Goal: Obtain resource: Download file/media

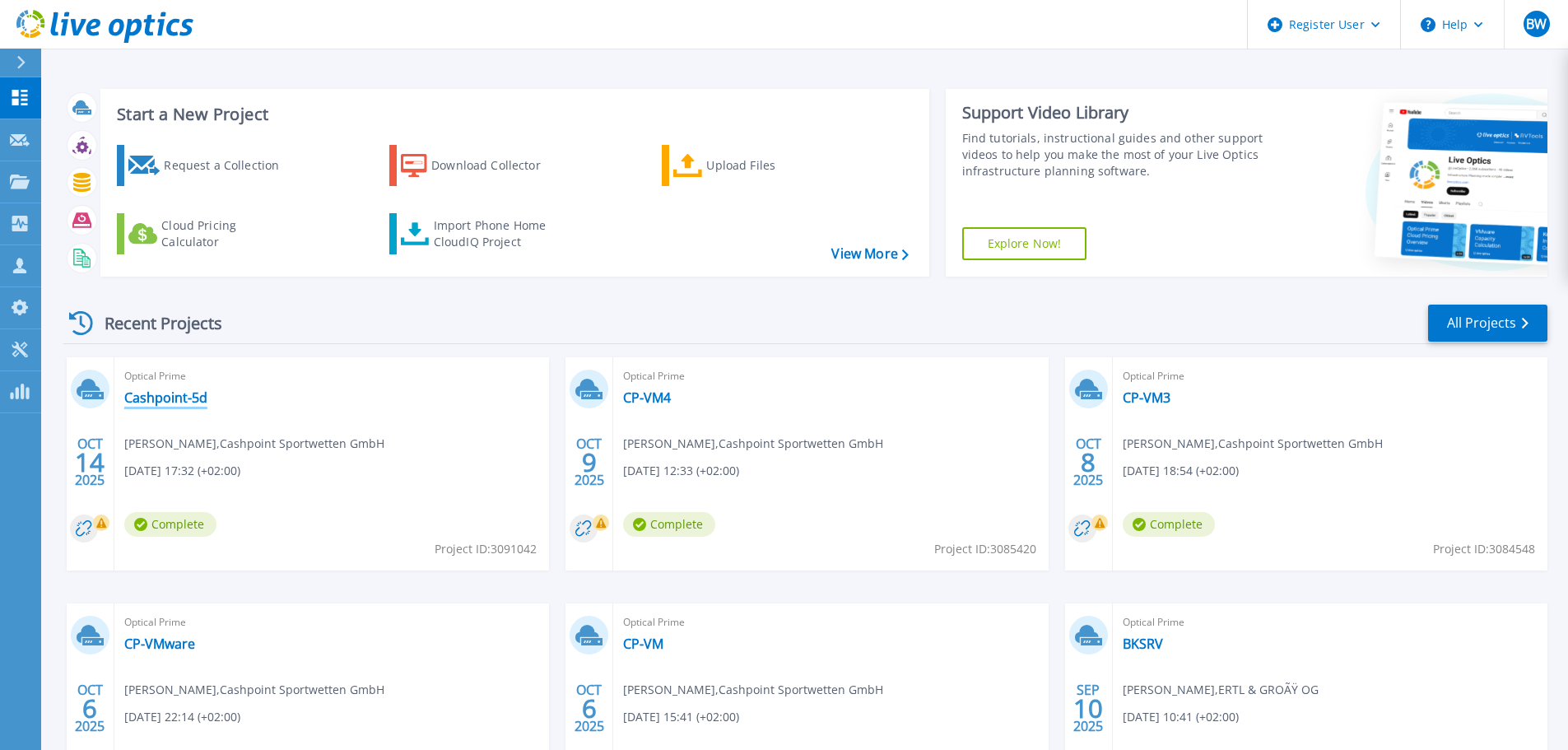
click at [181, 398] on link "Cashpoint-5d" at bounding box center [166, 397] width 83 height 16
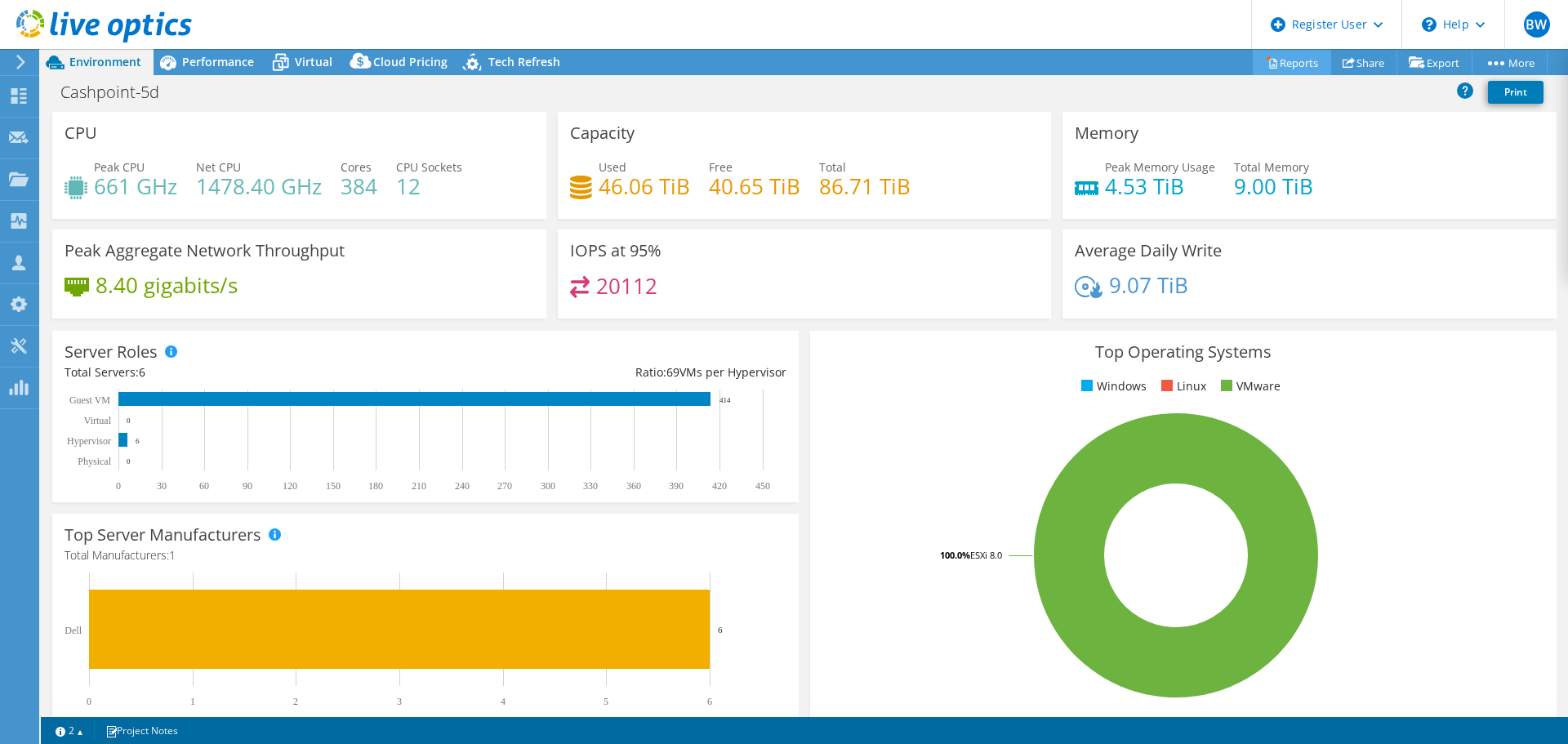
click at [1272, 71] on link "Reports" at bounding box center [1291, 62] width 78 height 25
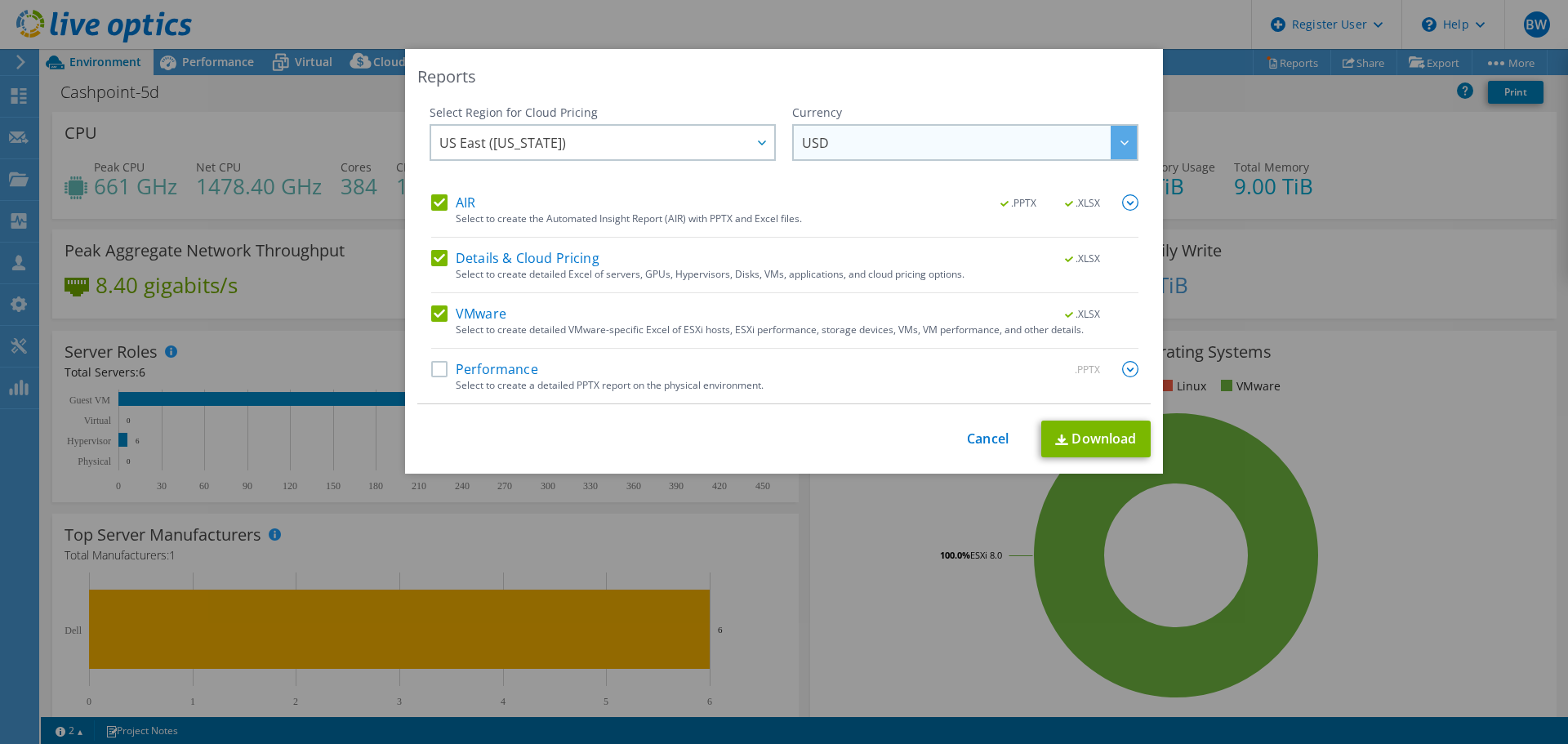
click at [931, 148] on span "USD" at bounding box center [969, 142] width 335 height 34
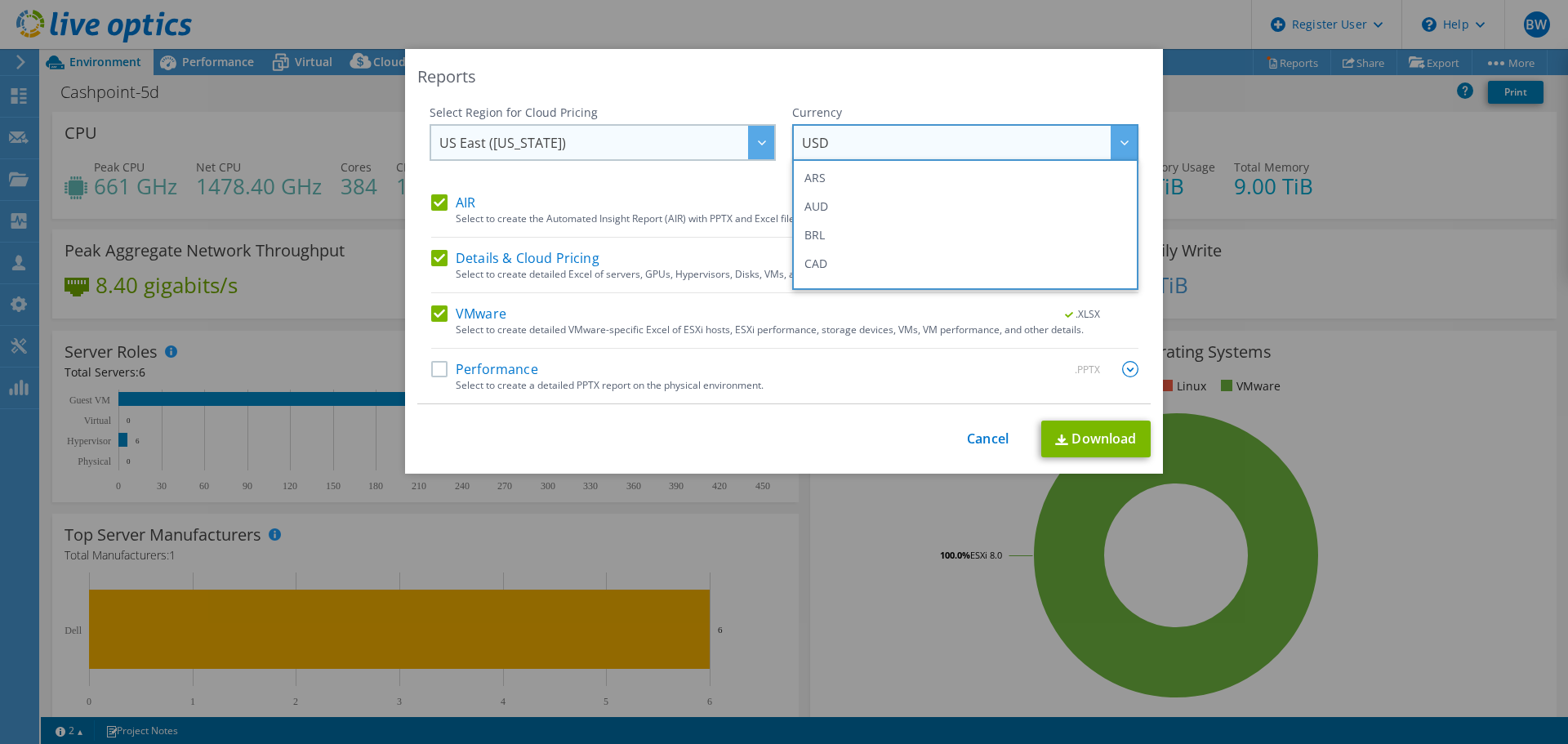
click at [694, 142] on span "US East ([US_STATE])" at bounding box center [607, 142] width 335 height 34
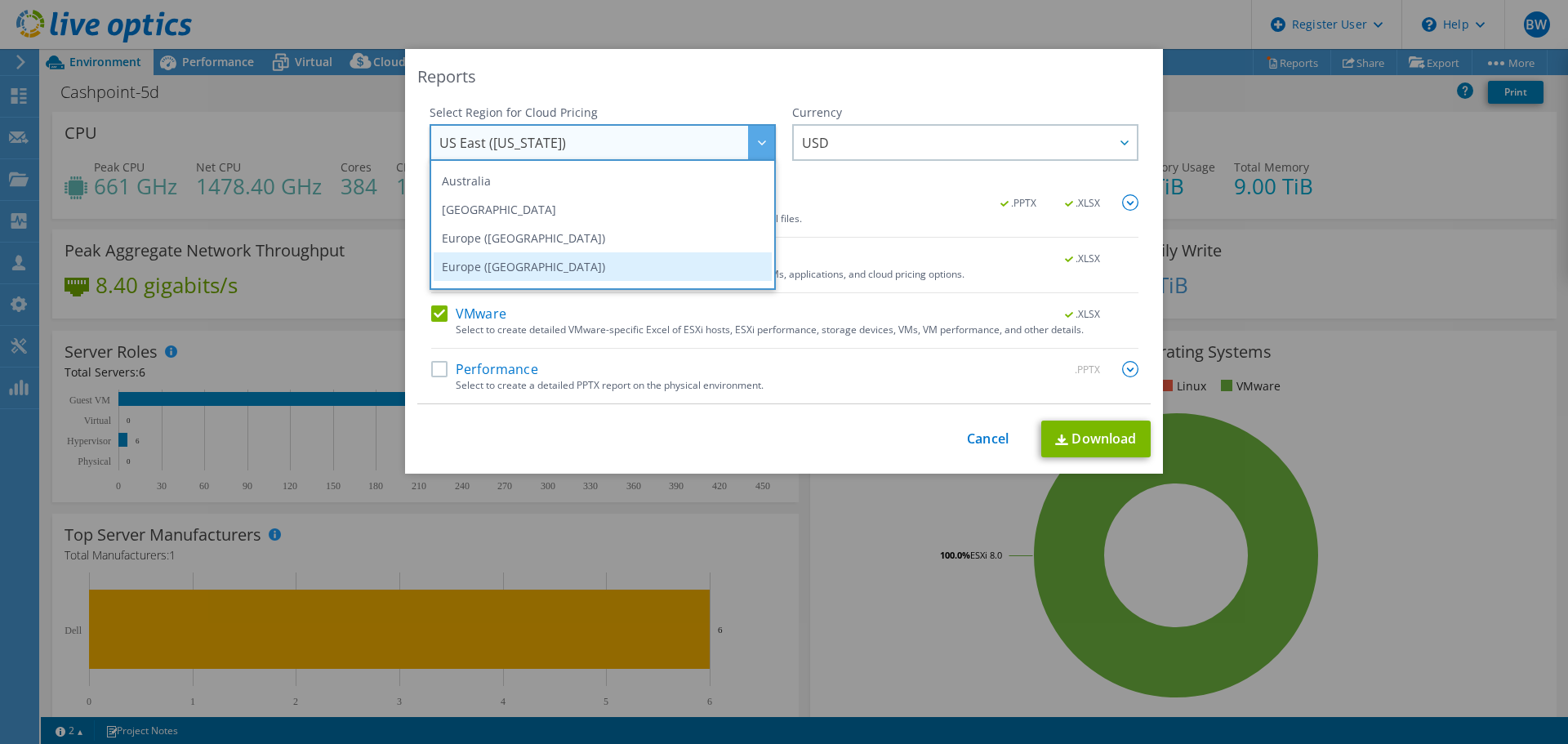
scroll to position [139, 0]
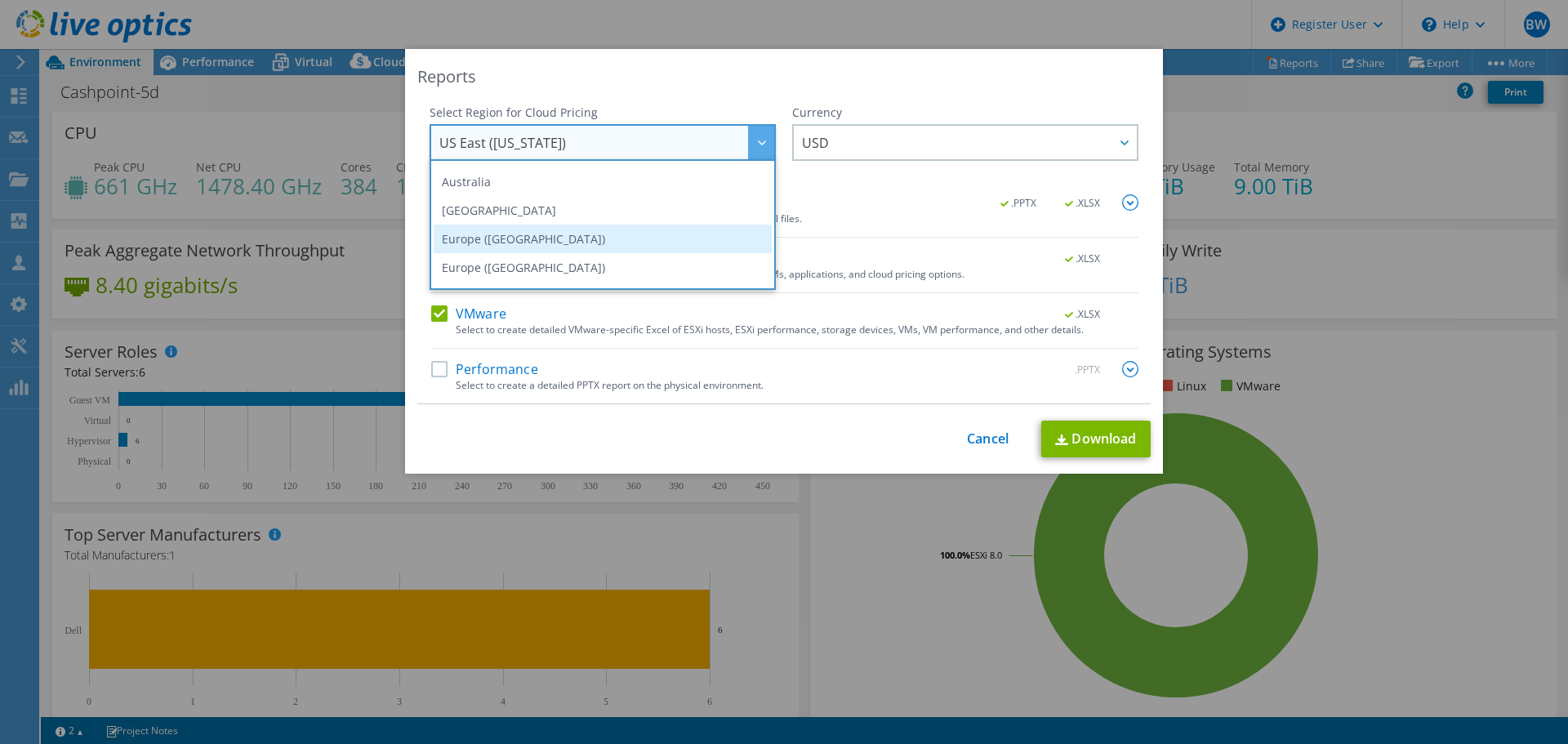
click at [525, 236] on li "Europe ([GEOGRAPHIC_DATA])" at bounding box center [602, 239] width 338 height 28
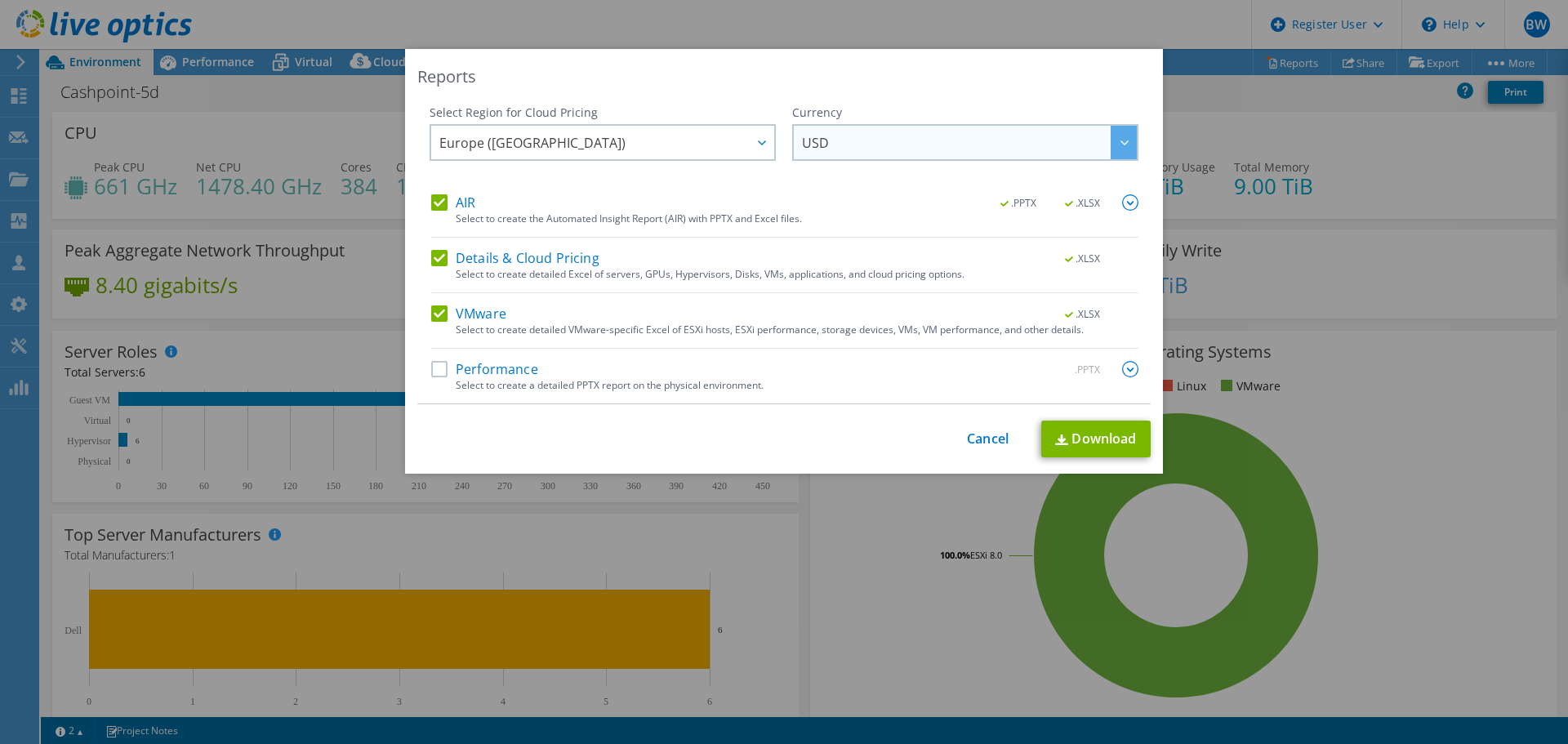
click at [1034, 149] on span "USD" at bounding box center [969, 142] width 335 height 34
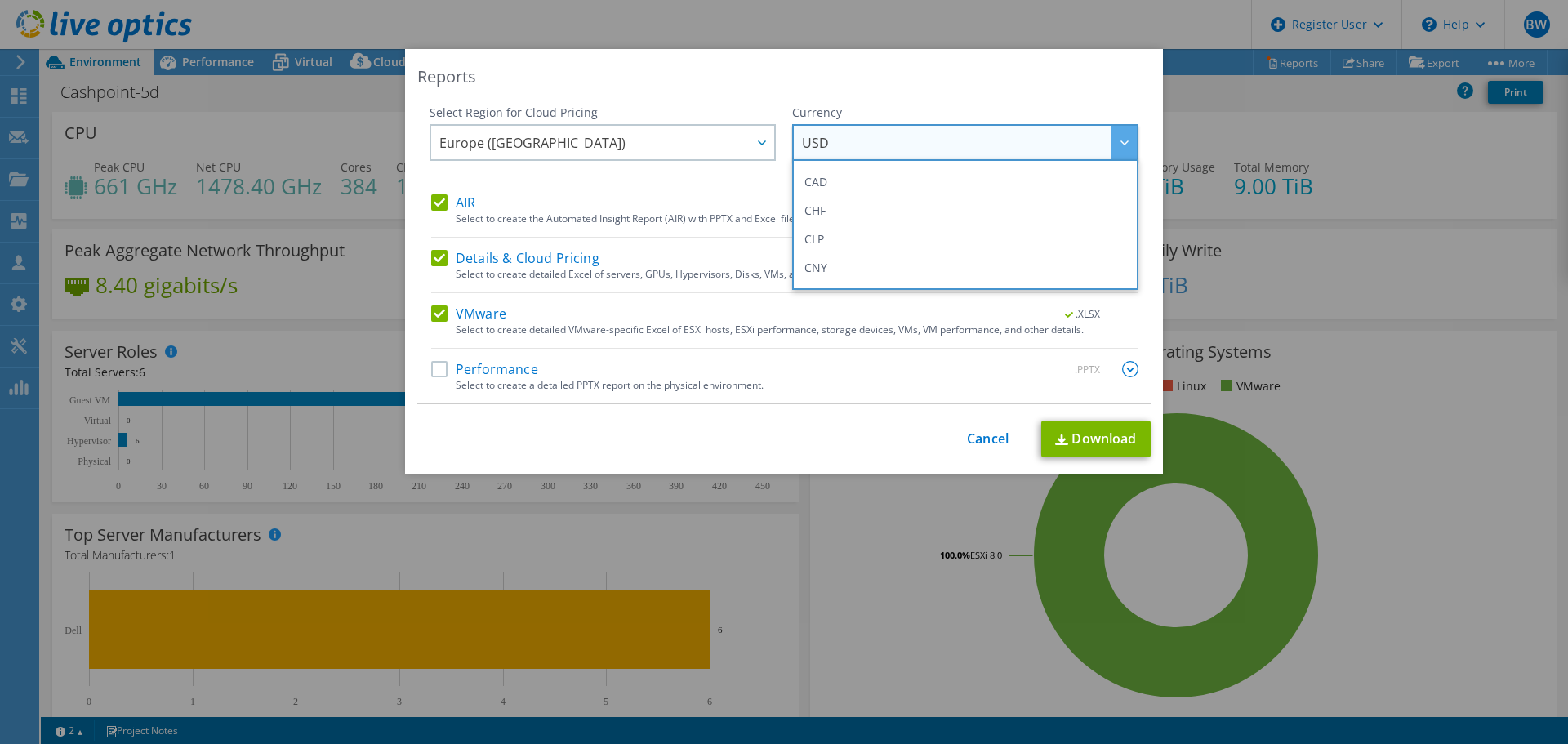
scroll to position [164, 0]
click at [857, 238] on li "EUR" at bounding box center [965, 242] width 338 height 28
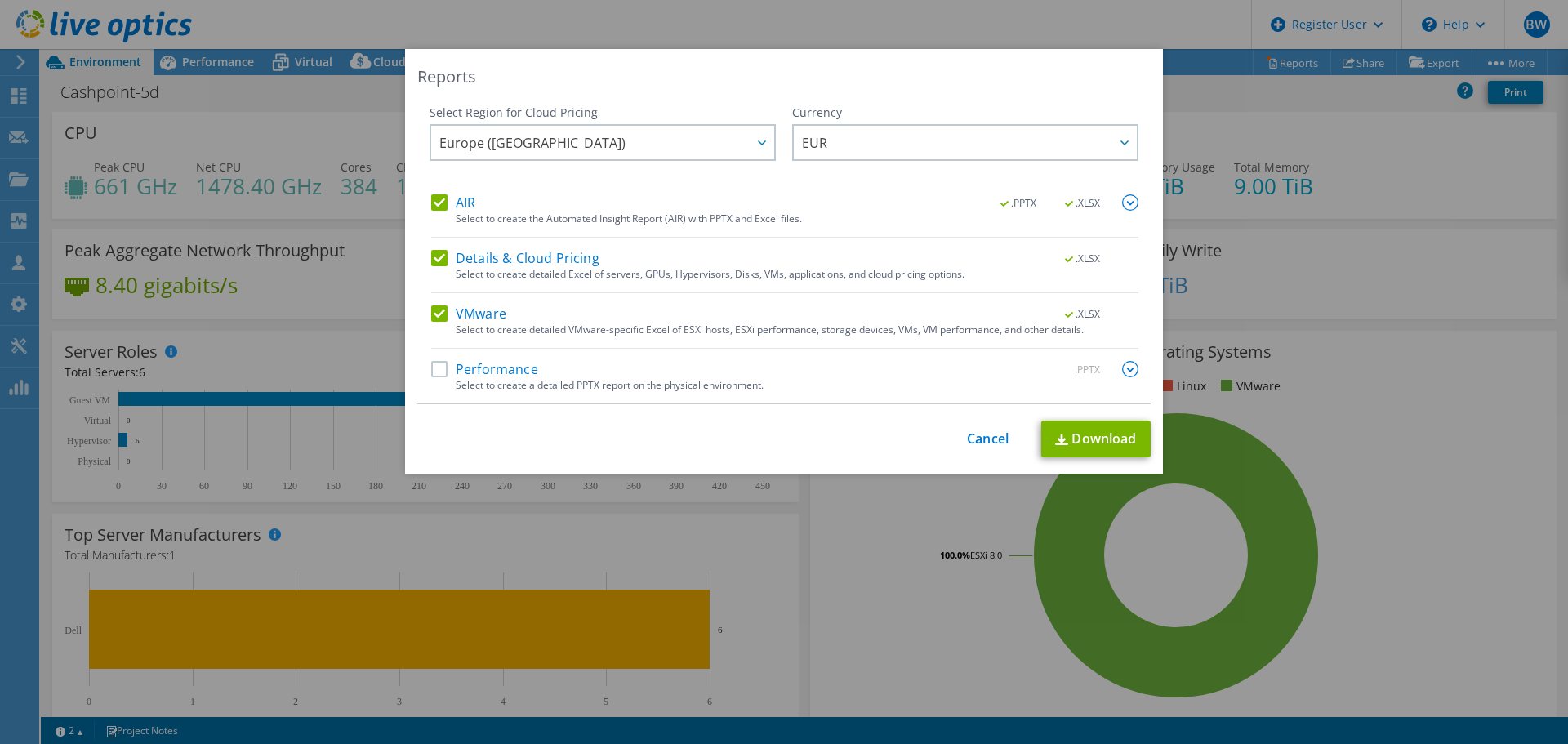
click at [439, 369] on label "Performance" at bounding box center [485, 369] width 107 height 16
click at [0, 0] on input "Performance" at bounding box center [0, 0] width 0 height 0
click at [1127, 375] on img at bounding box center [1130, 369] width 16 height 16
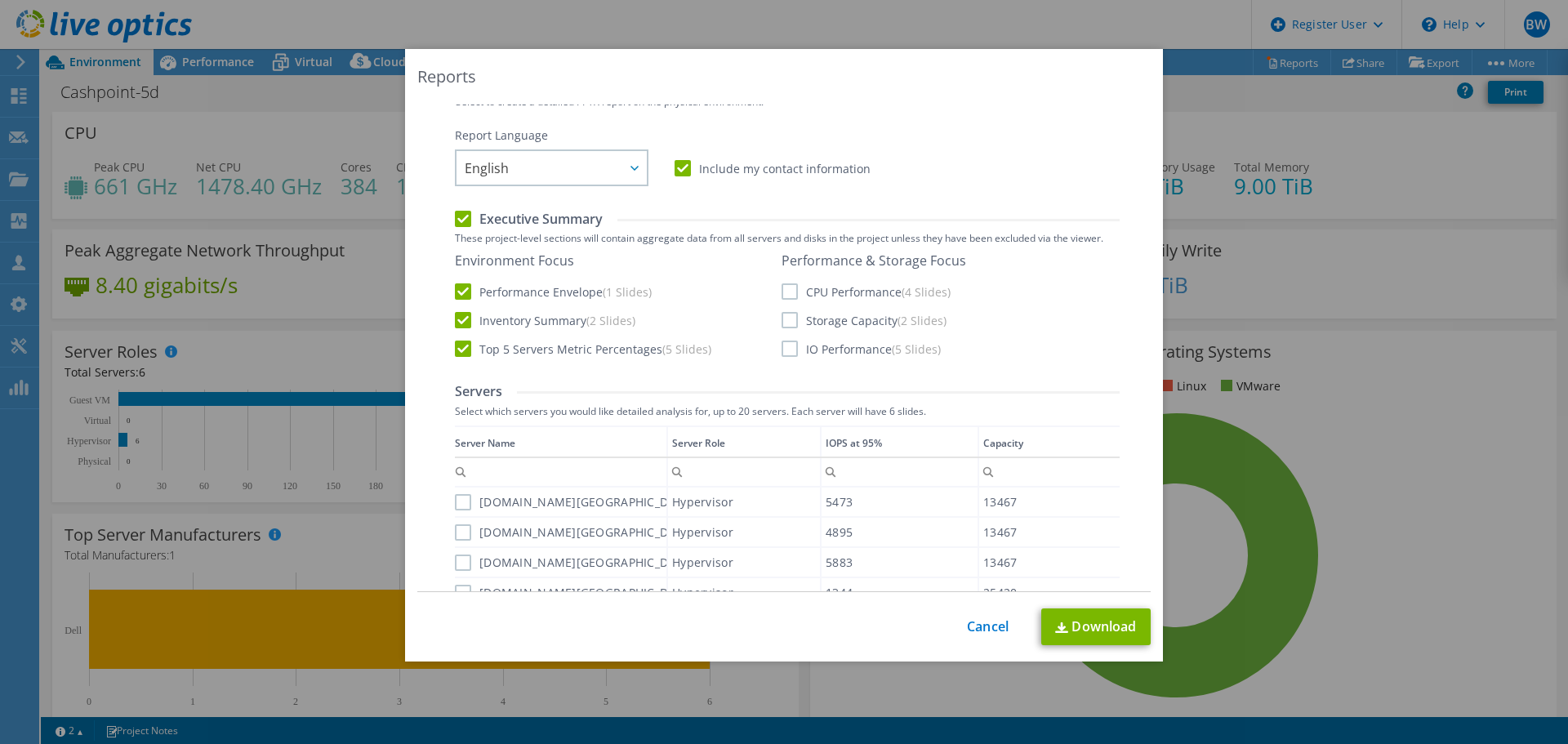
scroll to position [255, 0]
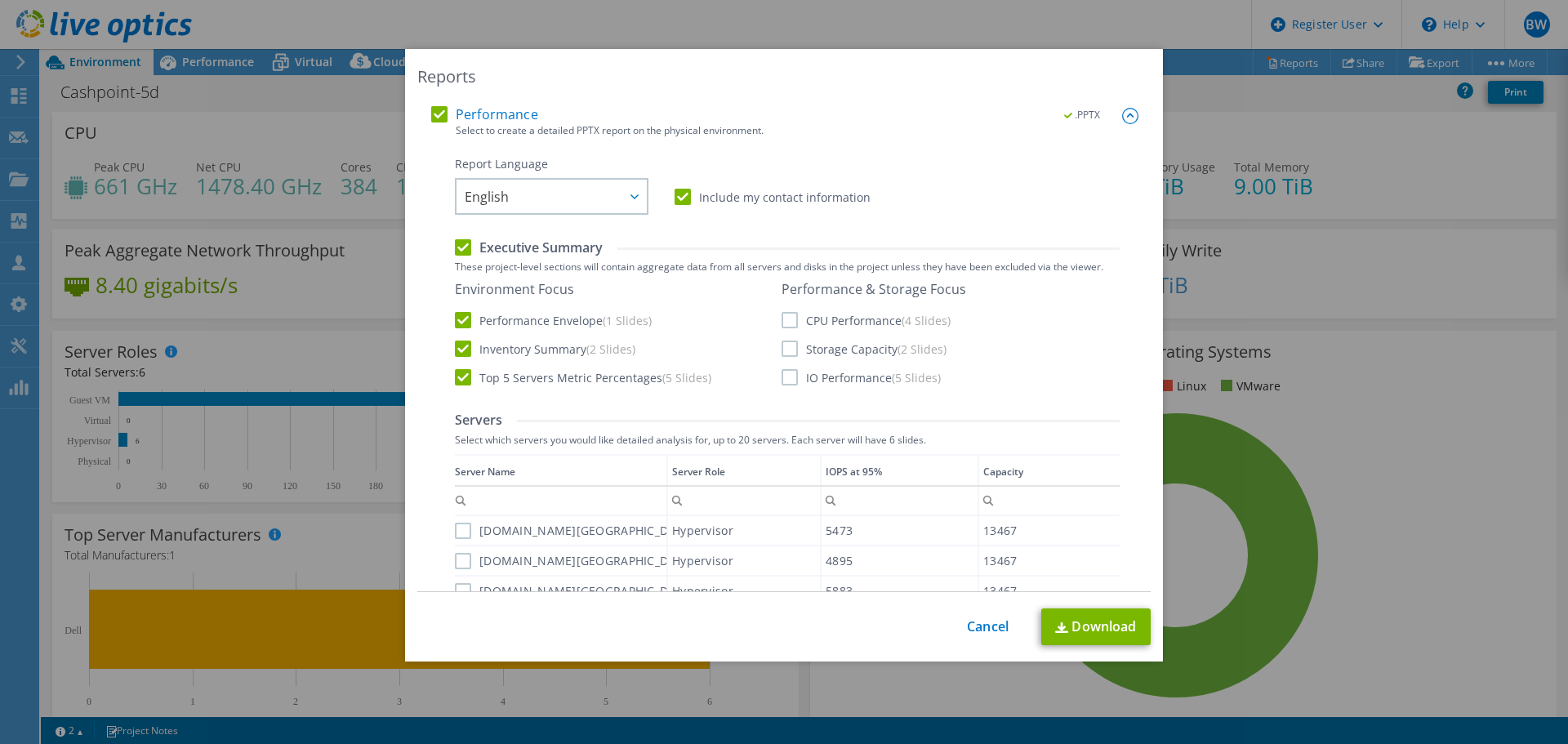
click at [785, 319] on label "CPU Performance (4 Slides)" at bounding box center [866, 319] width 169 height 16
click at [0, 0] on input "CPU Performance (4 Slides)" at bounding box center [0, 0] width 0 height 0
click at [787, 352] on label "Storage Capacity (2 Slides)" at bounding box center [864, 348] width 165 height 16
click at [0, 0] on input "Storage Capacity (2 Slides)" at bounding box center [0, 0] width 0 height 0
click at [787, 381] on label "IO Performance (5 Slides)" at bounding box center [861, 377] width 159 height 16
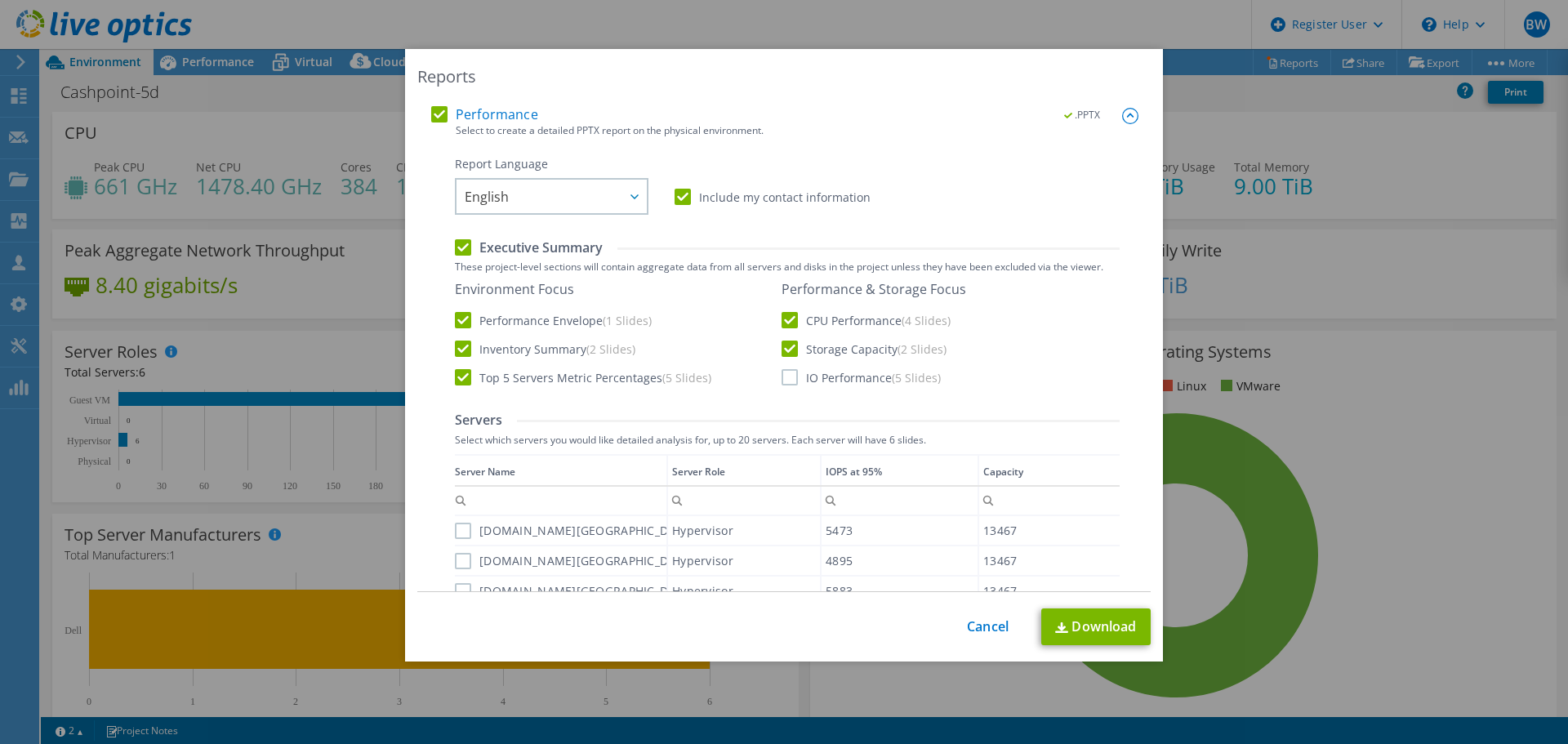
click at [0, 0] on input "IO Performance (5 Slides)" at bounding box center [0, 0] width 0 height 0
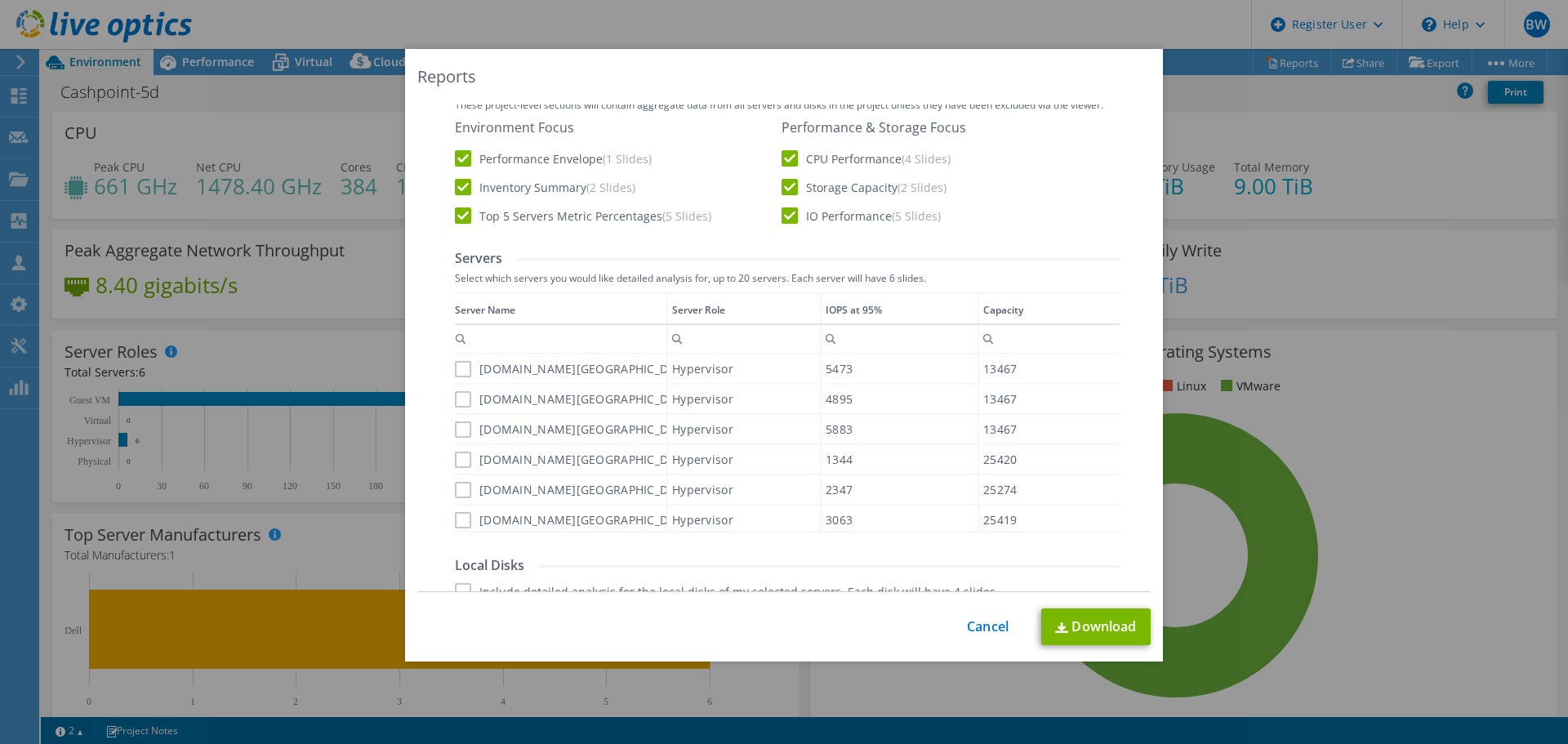
scroll to position [418, 0]
click at [460, 367] on label "[DOMAIN_NAME][GEOGRAPHIC_DATA]" at bounding box center [575, 367] width 240 height 16
click at [0, 0] on input "[DOMAIN_NAME][GEOGRAPHIC_DATA]" at bounding box center [0, 0] width 0 height 0
drag, startPoint x: 461, startPoint y: 397, endPoint x: 461, endPoint y: 416, distance: 19.0
click at [461, 400] on label "[DOMAIN_NAME][GEOGRAPHIC_DATA]" at bounding box center [575, 397] width 240 height 16
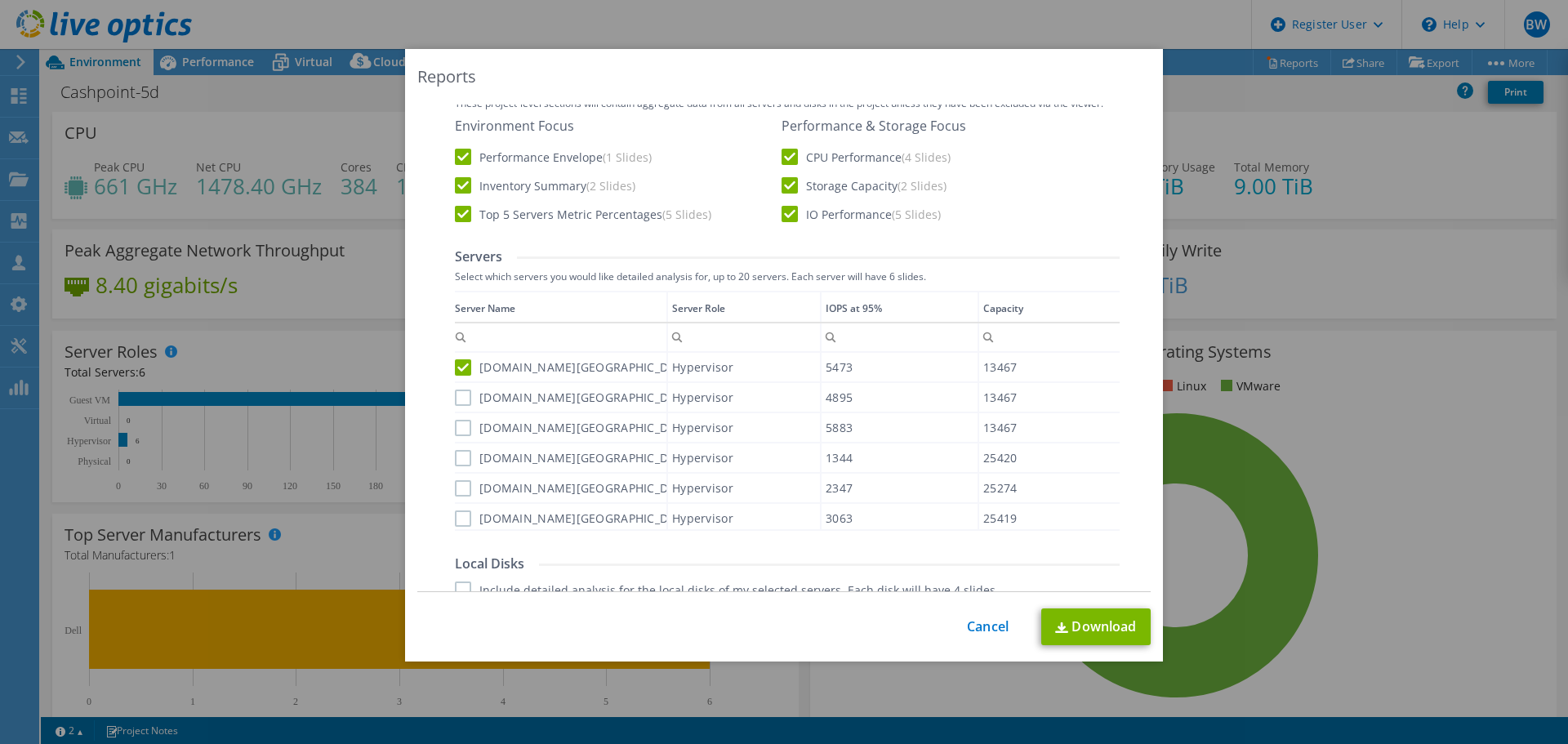
click at [0, 0] on input "[DOMAIN_NAME][GEOGRAPHIC_DATA]" at bounding box center [0, 0] width 0 height 0
click at [461, 432] on label "[DOMAIN_NAME][GEOGRAPHIC_DATA]" at bounding box center [575, 427] width 240 height 16
click at [0, 0] on input "[DOMAIN_NAME][GEOGRAPHIC_DATA]" at bounding box center [0, 0] width 0 height 0
click at [457, 461] on label "[DOMAIN_NAME][GEOGRAPHIC_DATA]" at bounding box center [575, 457] width 240 height 16
click at [0, 0] on input "[DOMAIN_NAME][GEOGRAPHIC_DATA]" at bounding box center [0, 0] width 0 height 0
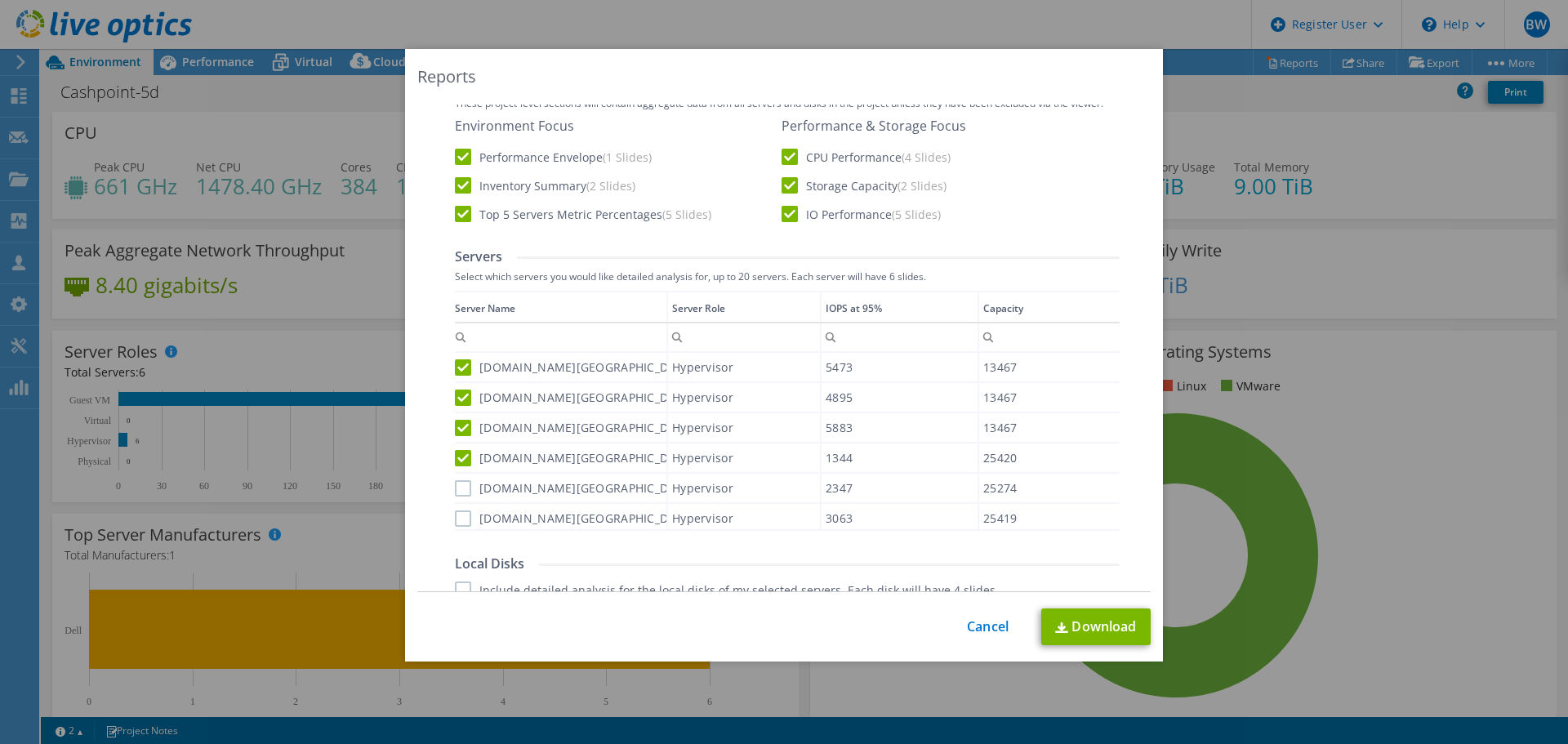
drag, startPoint x: 454, startPoint y: 483, endPoint x: 453, endPoint y: 497, distance: 14.0
click at [455, 490] on label "[DOMAIN_NAME][GEOGRAPHIC_DATA]" at bounding box center [575, 487] width 240 height 16
click at [0, 0] on input "[DOMAIN_NAME][GEOGRAPHIC_DATA]" at bounding box center [0, 0] width 0 height 0
click at [455, 521] on label "[DOMAIN_NAME][GEOGRAPHIC_DATA]" at bounding box center [575, 518] width 240 height 16
click at [0, 0] on input "[DOMAIN_NAME][GEOGRAPHIC_DATA]" at bounding box center [0, 0] width 0 height 0
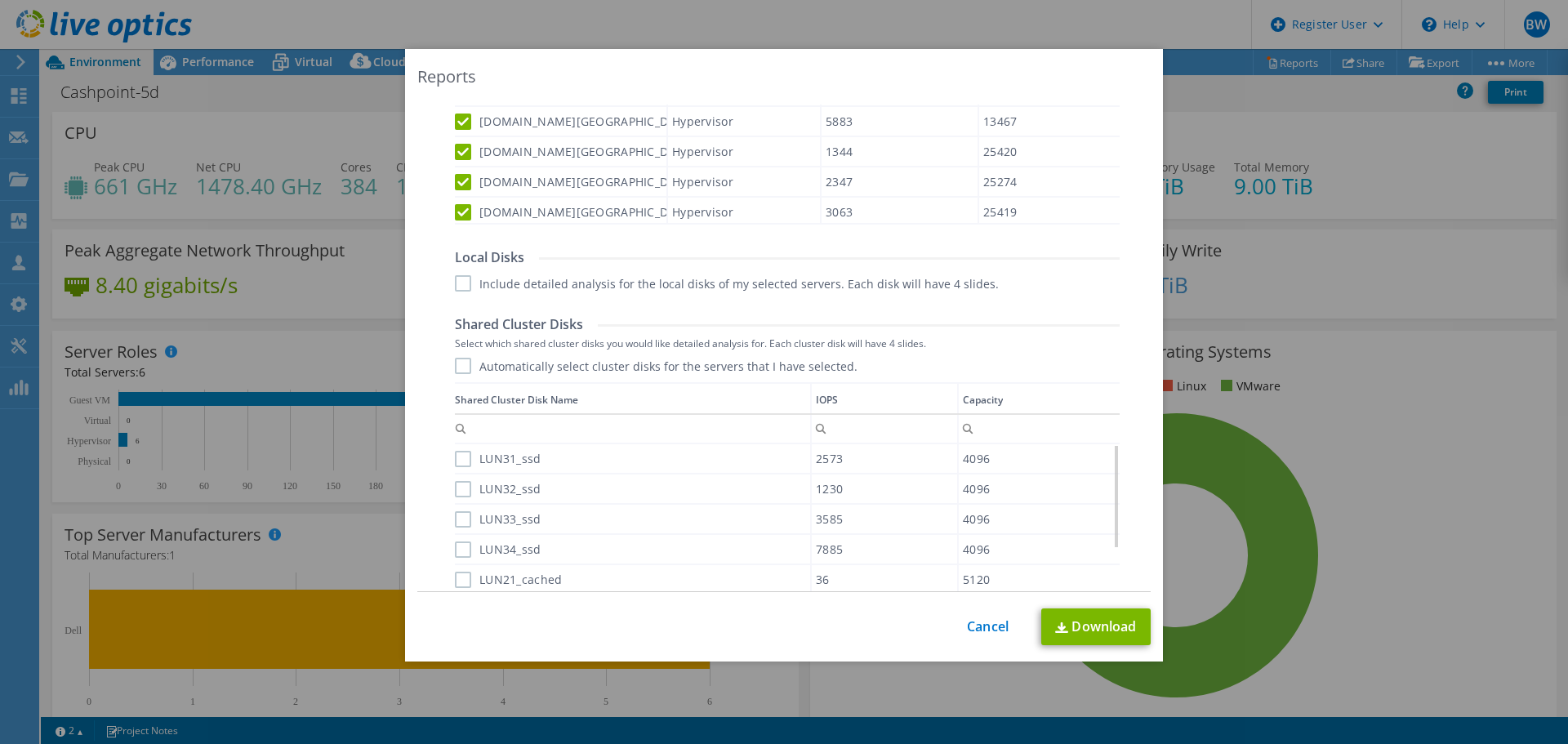
scroll to position [745, 0]
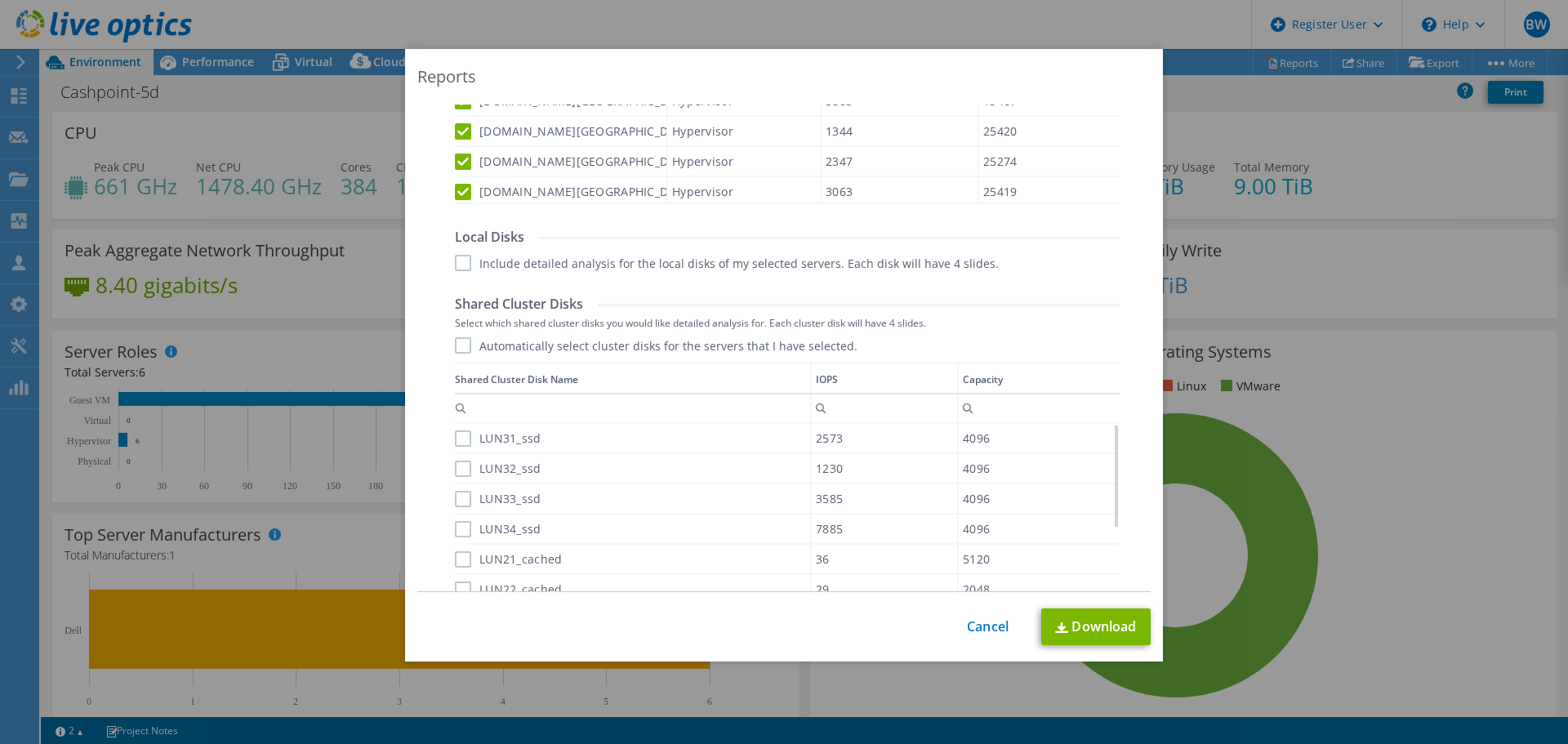
click at [460, 344] on label "Automatically select cluster disks for the servers that I have selected." at bounding box center [656, 345] width 402 height 16
click at [0, 0] on input "Automatically select cluster disks for the servers that I have selected." at bounding box center [0, 0] width 0 height 0
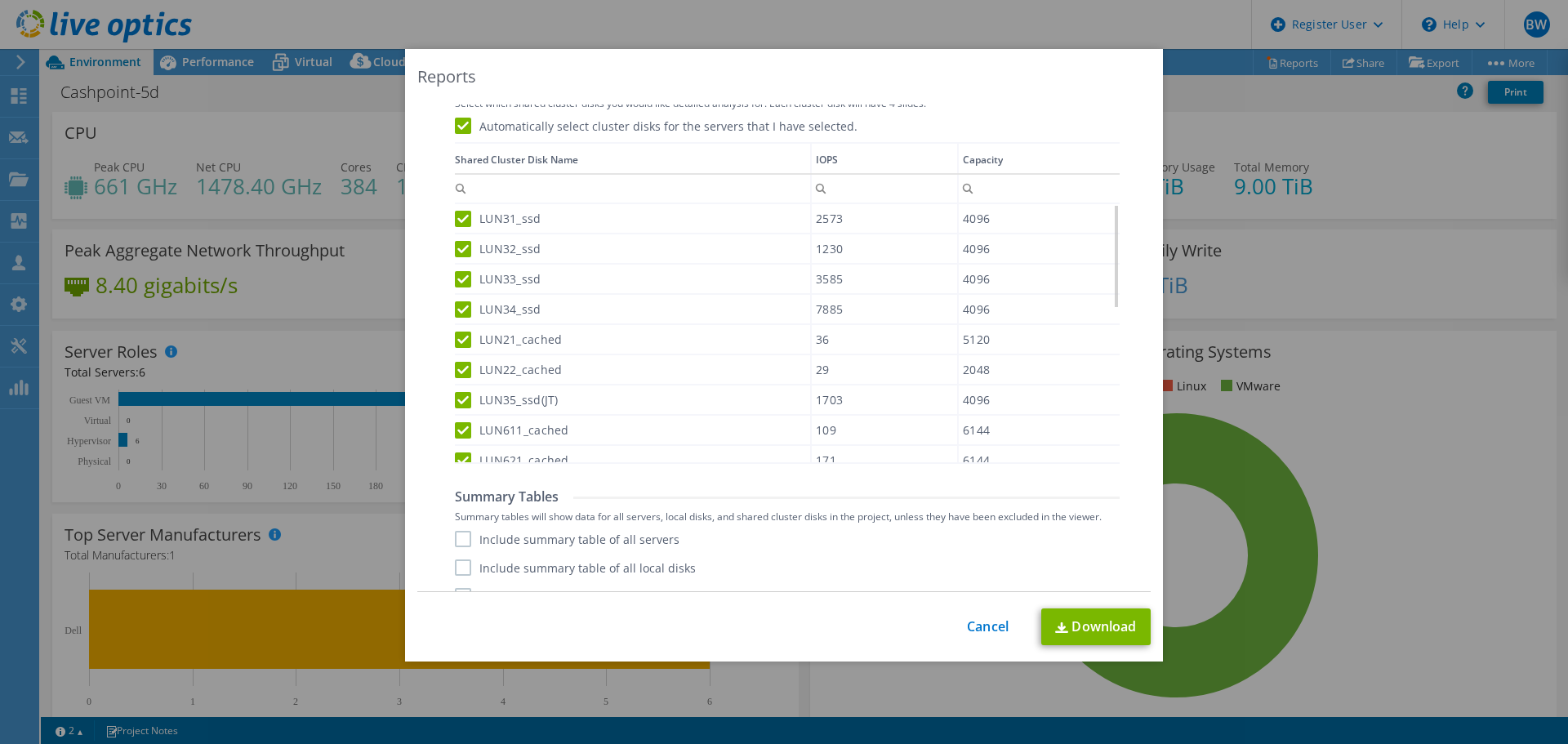
scroll to position [989, 0]
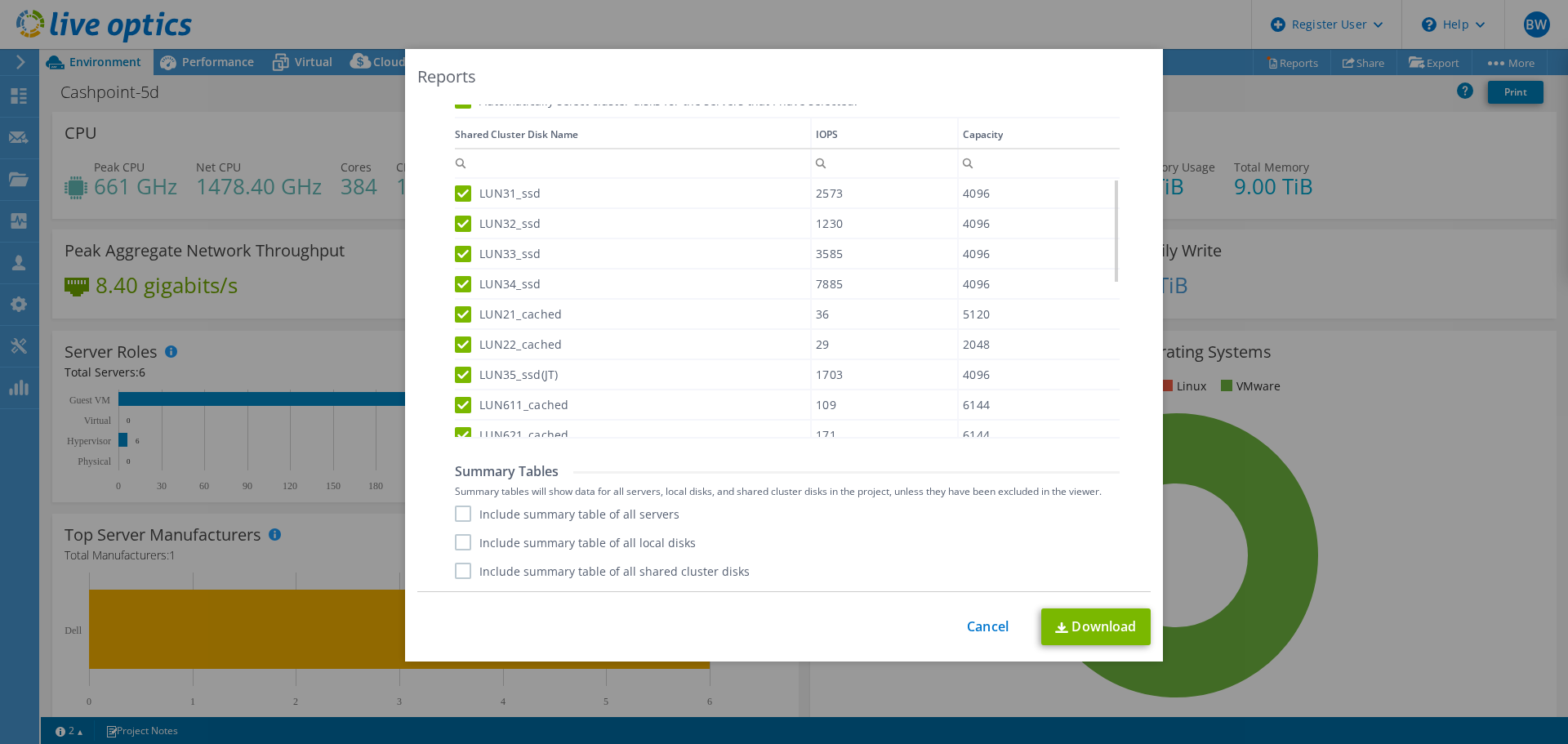
click at [456, 513] on label "Include summary table of all servers" at bounding box center [567, 513] width 225 height 16
click at [0, 0] on input "Include summary table of all servers" at bounding box center [0, 0] width 0 height 0
click at [455, 569] on label "Include summary table of all shared cluster disks" at bounding box center [602, 570] width 295 height 16
click at [0, 0] on input "Include summary table of all shared cluster disks" at bounding box center [0, 0] width 0 height 0
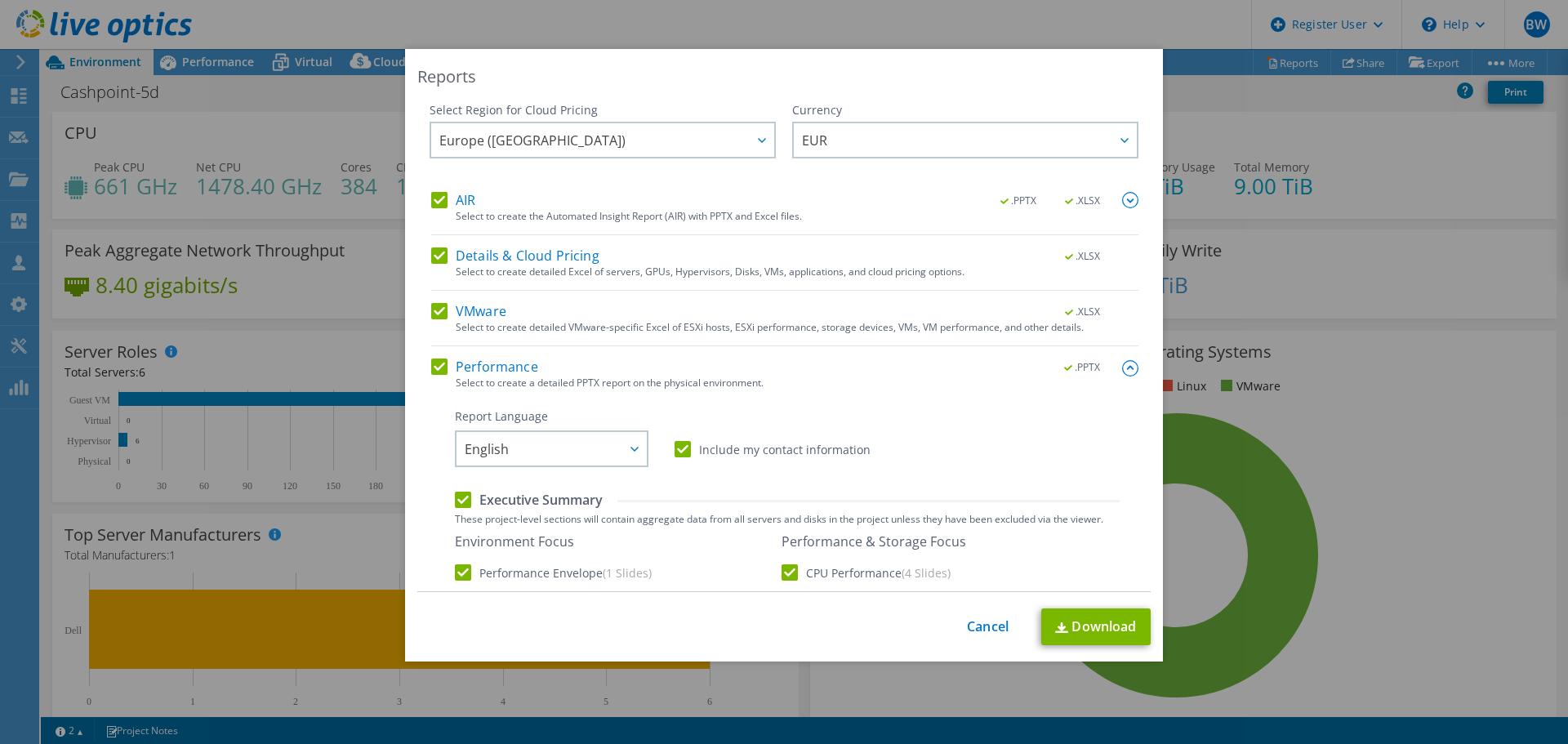
scroll to position [0, 0]
click at [1099, 635] on link "Download" at bounding box center [1096, 626] width 109 height 37
click at [973, 626] on link "Cancel" at bounding box center [987, 627] width 41 height 16
